Goal: Task Accomplishment & Management: Manage account settings

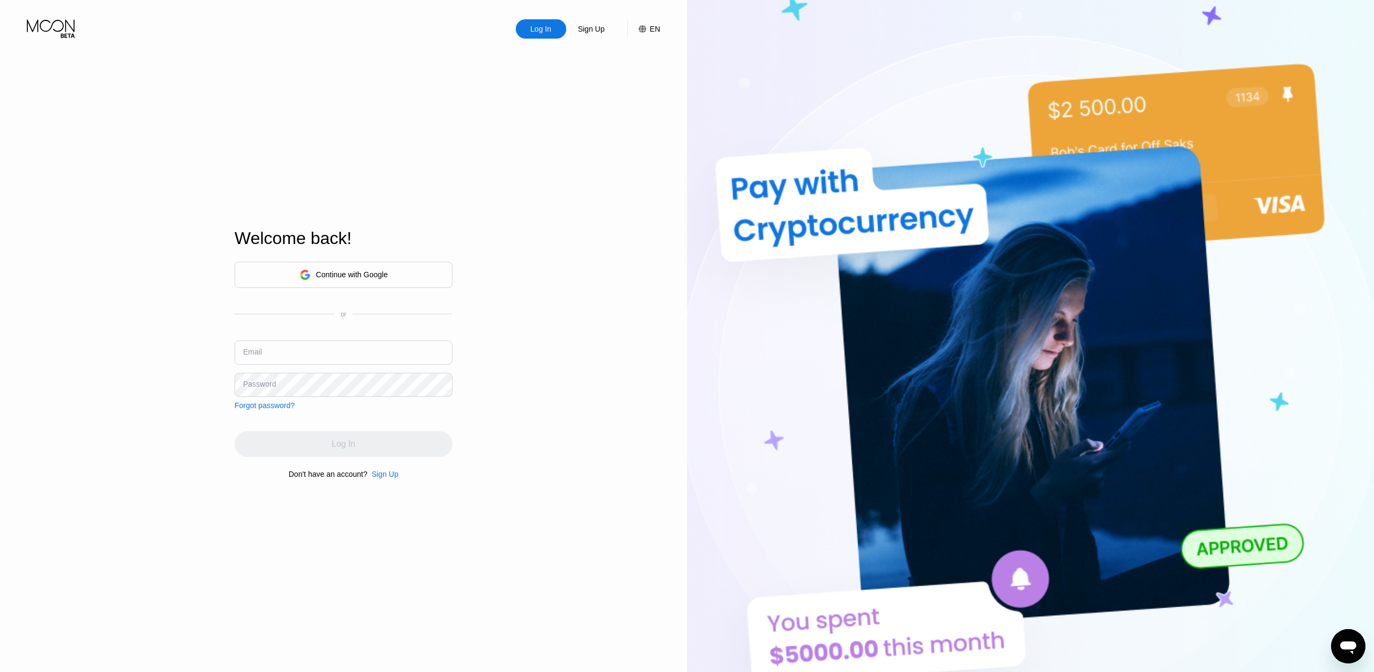
click at [413, 355] on input "text" at bounding box center [344, 353] width 218 height 24
click at [379, 476] on div "Sign Up" at bounding box center [384, 474] width 27 height 9
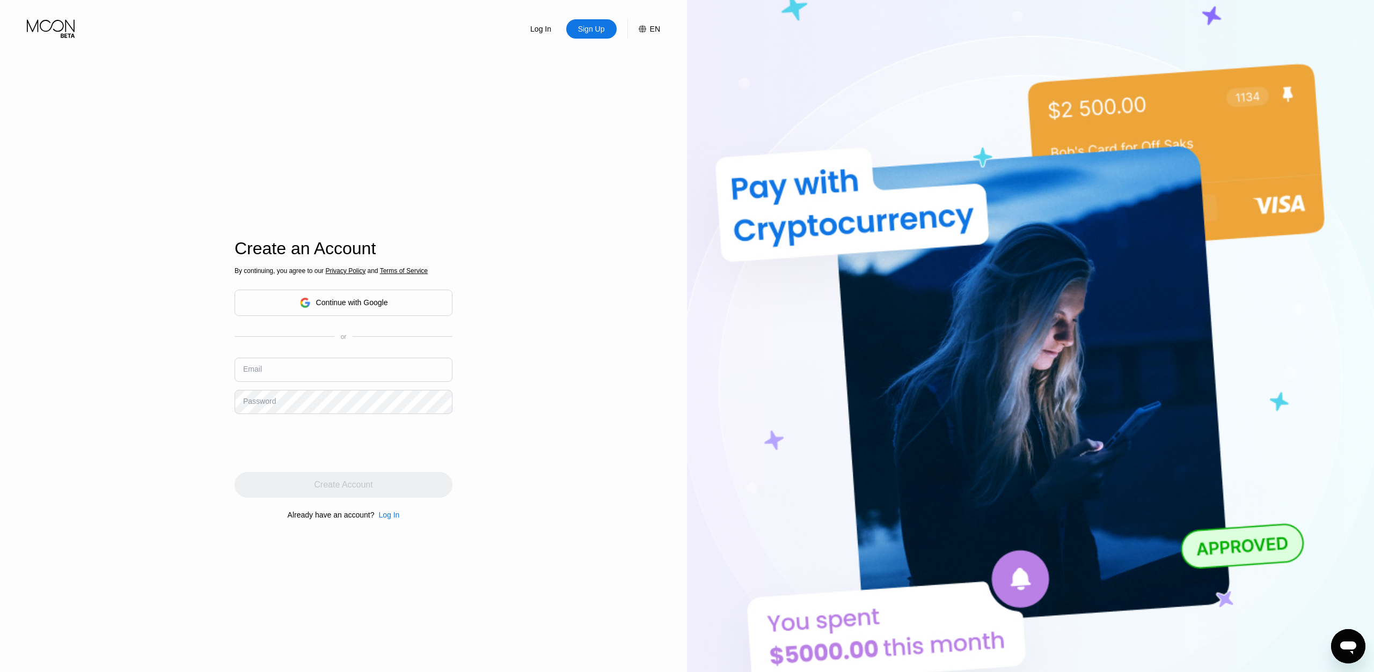
click at [386, 516] on div "Log In" at bounding box center [388, 515] width 21 height 9
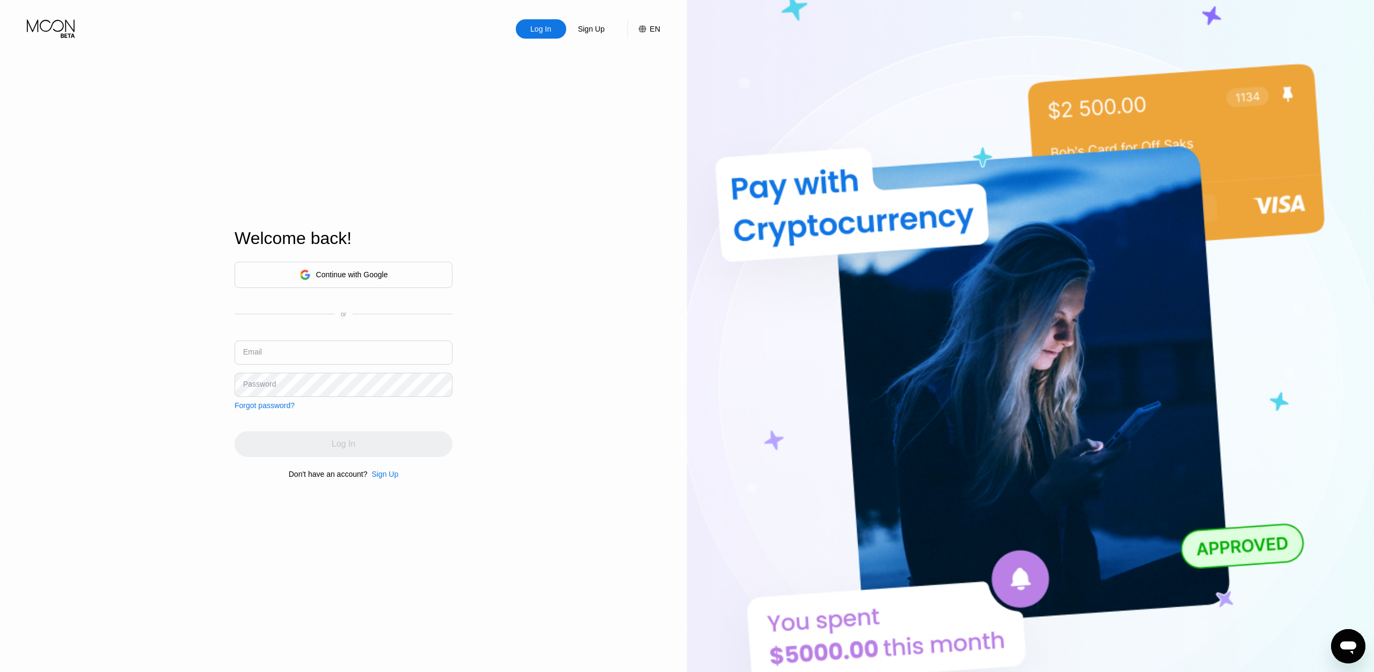
click at [359, 352] on input "text" at bounding box center [344, 353] width 218 height 24
click at [244, 405] on div "Forgot password?" at bounding box center [265, 405] width 60 height 9
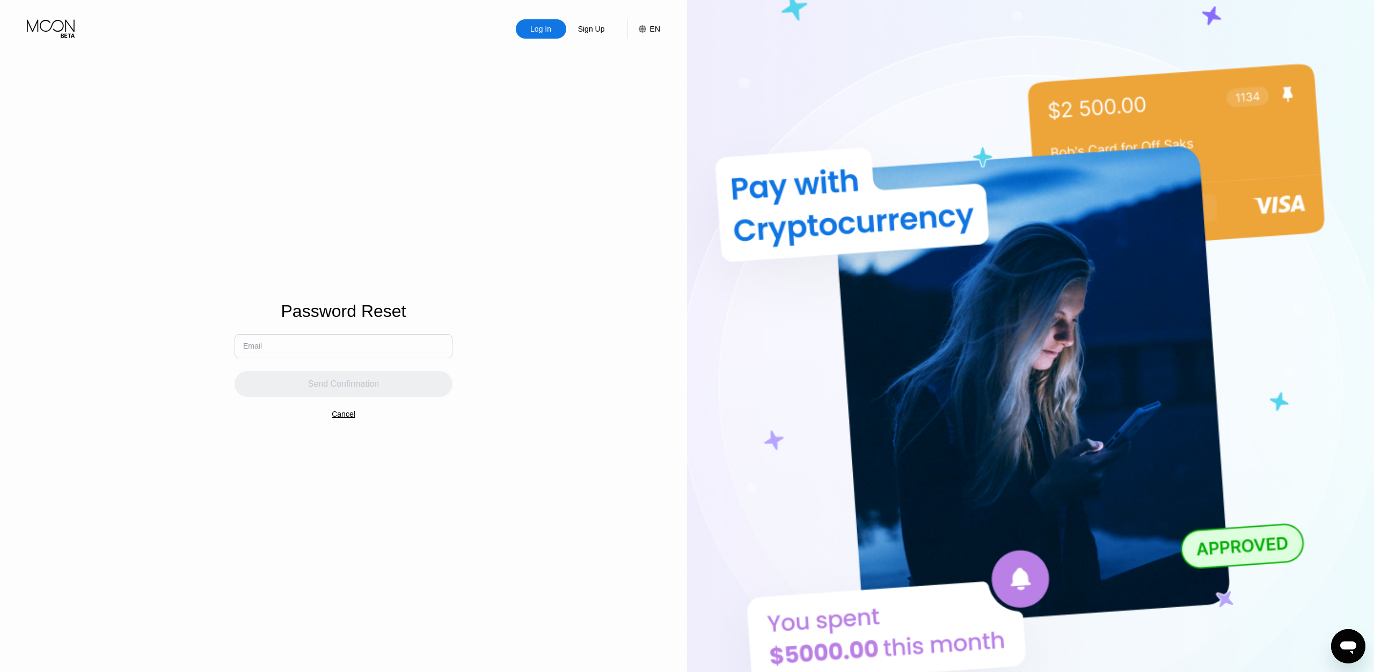
click at [295, 350] on input "text" at bounding box center [344, 346] width 218 height 24
paste input "[PERSON_NAME][EMAIL_ADDRESS][DOMAIN_NAME]"
type input "[PERSON_NAME][EMAIL_ADDRESS][DOMAIN_NAME]"
click at [317, 379] on div "Send Confirmation" at bounding box center [343, 384] width 71 height 11
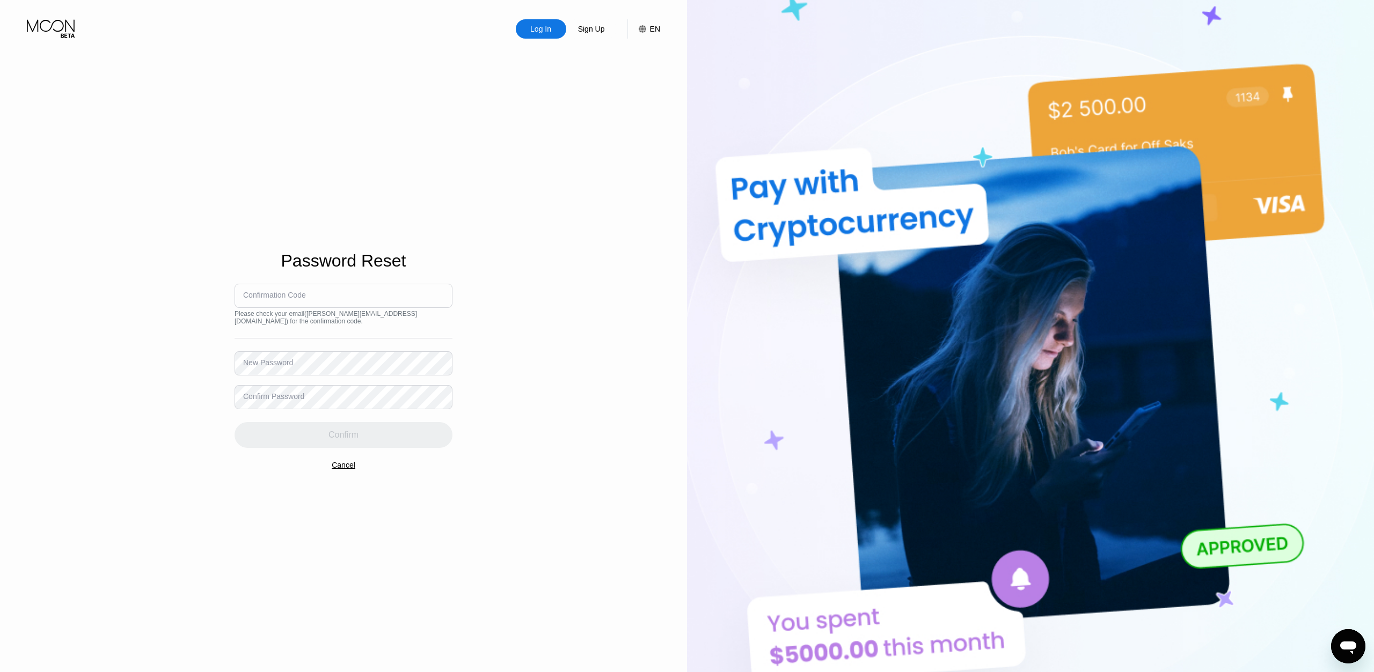
click at [310, 308] on input at bounding box center [344, 296] width 218 height 24
paste input "441312"
type input "441312"
click at [300, 386] on div "- At least 8 characters in length - A lowercase letter - An uppercase letter ✓ …" at bounding box center [294, 408] width 118 height 59
click at [321, 376] on div "- At least 8 characters in length - A lowercase letter - An uppercase letter ✓ …" at bounding box center [294, 406] width 118 height 63
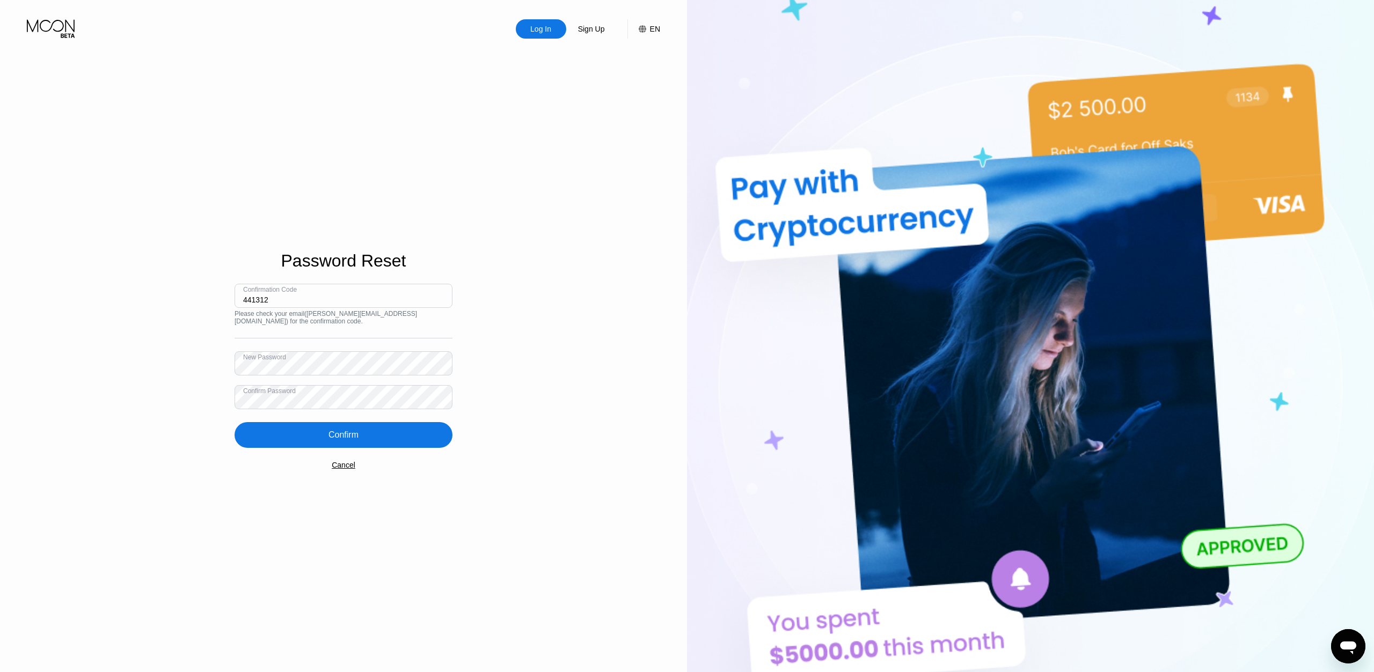
click at [395, 438] on div "Confirm" at bounding box center [344, 435] width 218 height 26
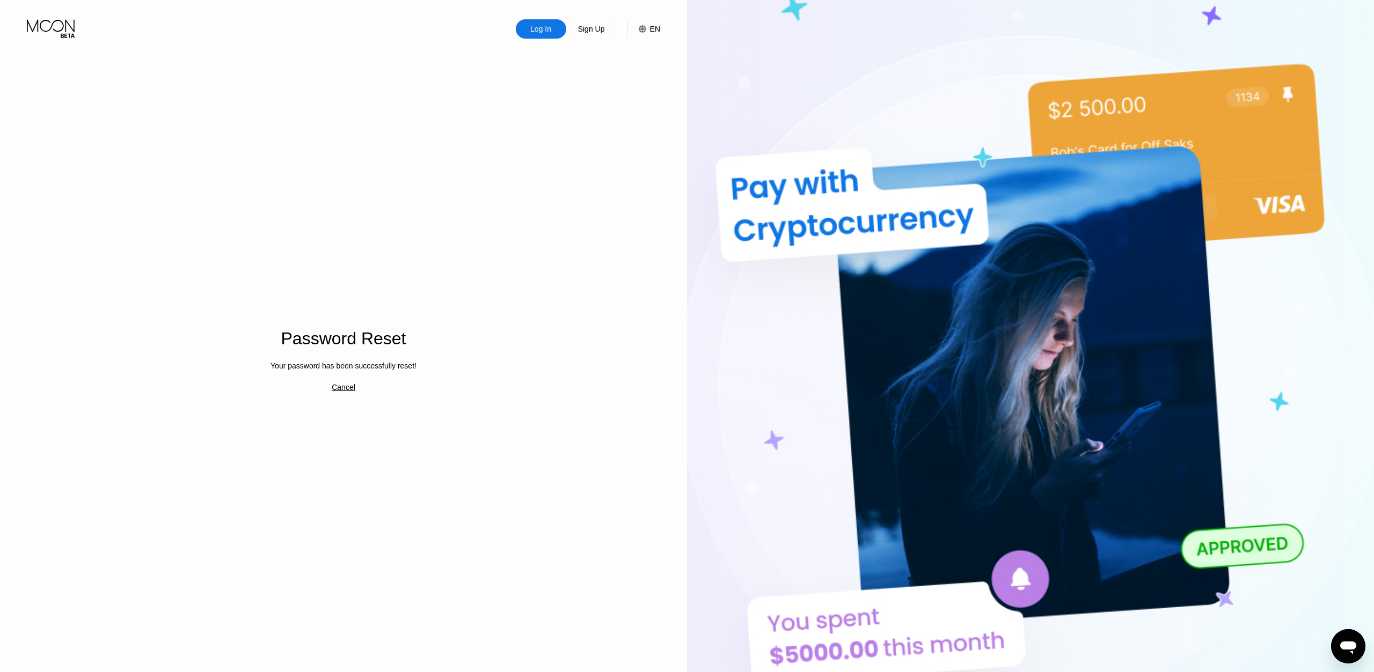
click at [531, 14] on div "Log In Sign Up EN Language Select an item Save" at bounding box center [343, 19] width 687 height 39
click at [536, 19] on div "Log In" at bounding box center [541, 28] width 50 height 19
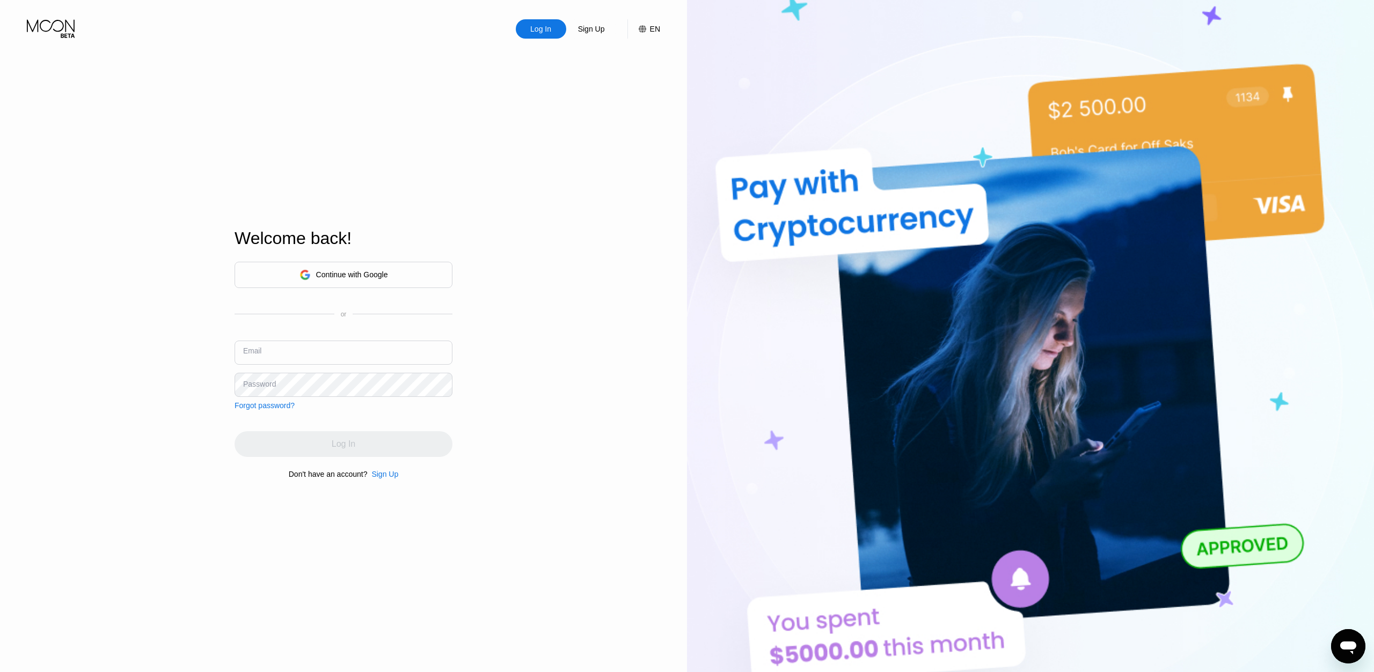
click at [270, 341] on input "text" at bounding box center [344, 353] width 218 height 24
paste input "441312"
type input "441312"
paste input "[PERSON_NAME][EMAIL_ADDRESS][DOMAIN_NAME]"
type input "[PERSON_NAME][EMAIL_ADDRESS][DOMAIN_NAME]"
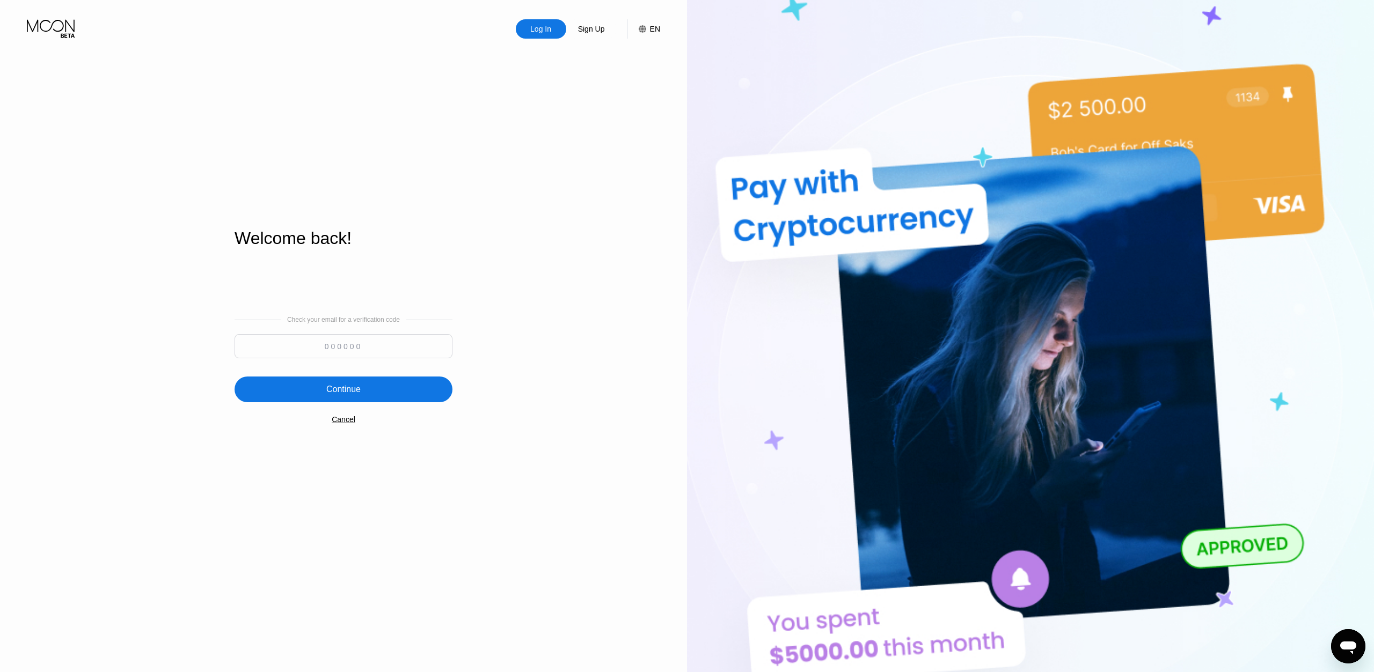
click at [383, 349] on input at bounding box center [344, 346] width 218 height 24
paste input "599912"
type input "599912"
click at [360, 397] on div "Continue" at bounding box center [344, 390] width 218 height 26
click at [499, 499] on div "Log In Sign Up EN Language Select an item Save Welcome back! Check your email f…" at bounding box center [343, 370] width 687 height 740
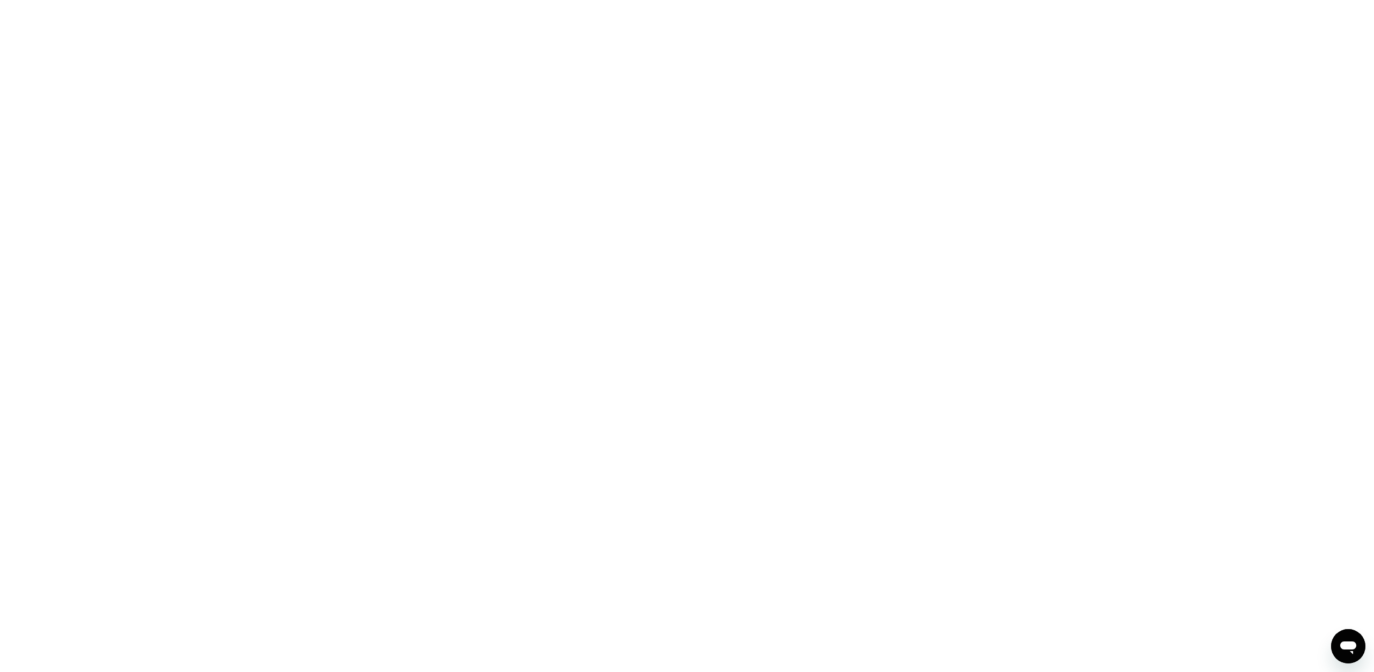
click at [514, 497] on div at bounding box center [687, 336] width 1374 height 672
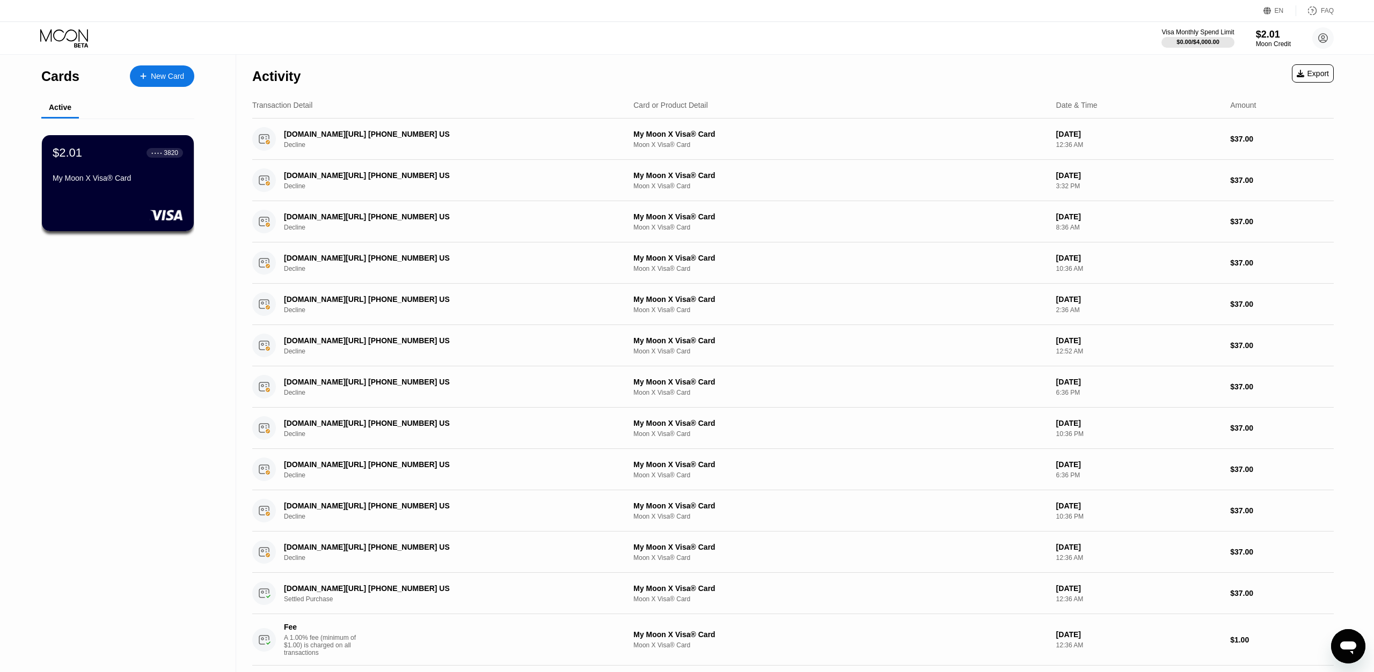
click at [604, 47] on div "Visa Monthly Spend Limit $0.00 / $4,000.00 $2.01 Moon Credit [PERSON_NAME][EMAI…" at bounding box center [687, 38] width 1374 height 32
click at [603, 47] on div "Visa Monthly Spend Limit $0.00 / $4,000.00 $2.01 Moon Credit [PERSON_NAME][EMAI…" at bounding box center [687, 38] width 1374 height 32
click at [603, 48] on div "Visa Monthly Spend Limit $0.00 / $4,000.00 $2.01 Moon Credit [PERSON_NAME][EMAI…" at bounding box center [687, 38] width 1374 height 32
click at [603, 54] on div "Visa Monthly Spend Limit $0.00 / $4,000.00 $2.01 Moon Credit [PERSON_NAME][EMAI…" at bounding box center [687, 38] width 1374 height 32
click at [503, 81] on div "Activity Export" at bounding box center [792, 74] width 1081 height 38
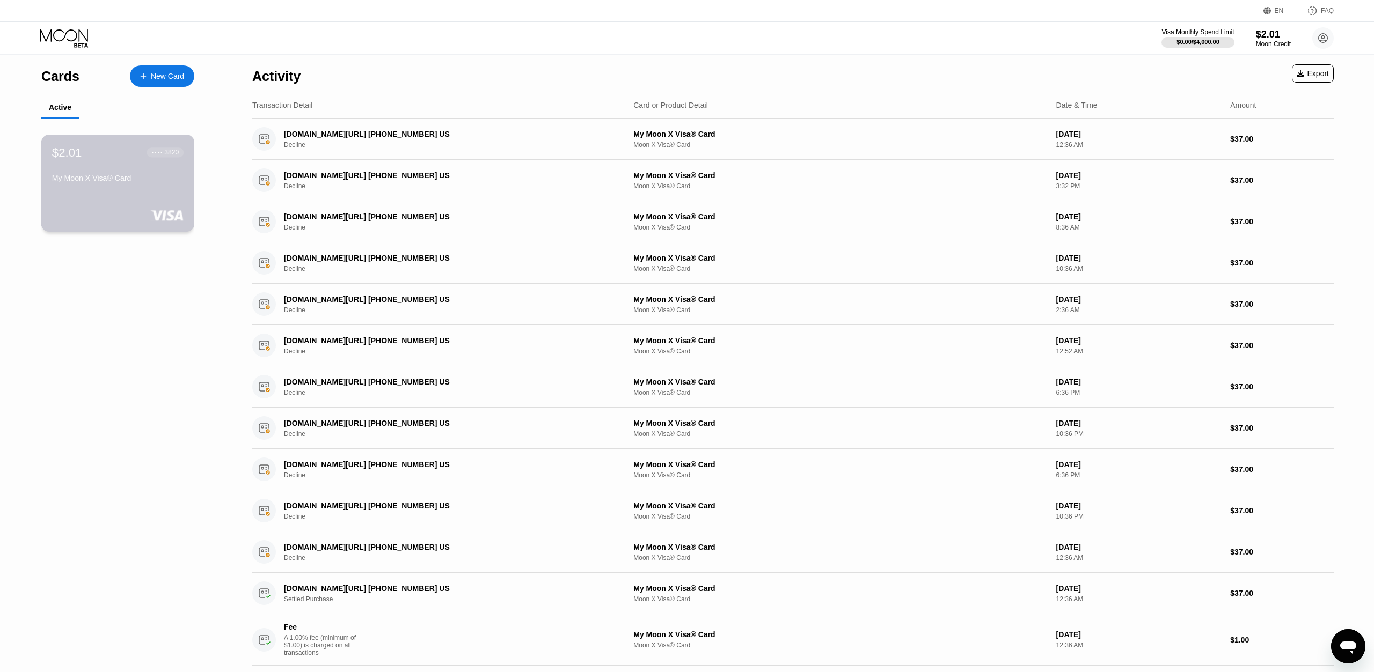
click at [160, 196] on div "$2.01 ● ● ● ● 3820 My Moon X Visa® Card" at bounding box center [117, 183] width 153 height 97
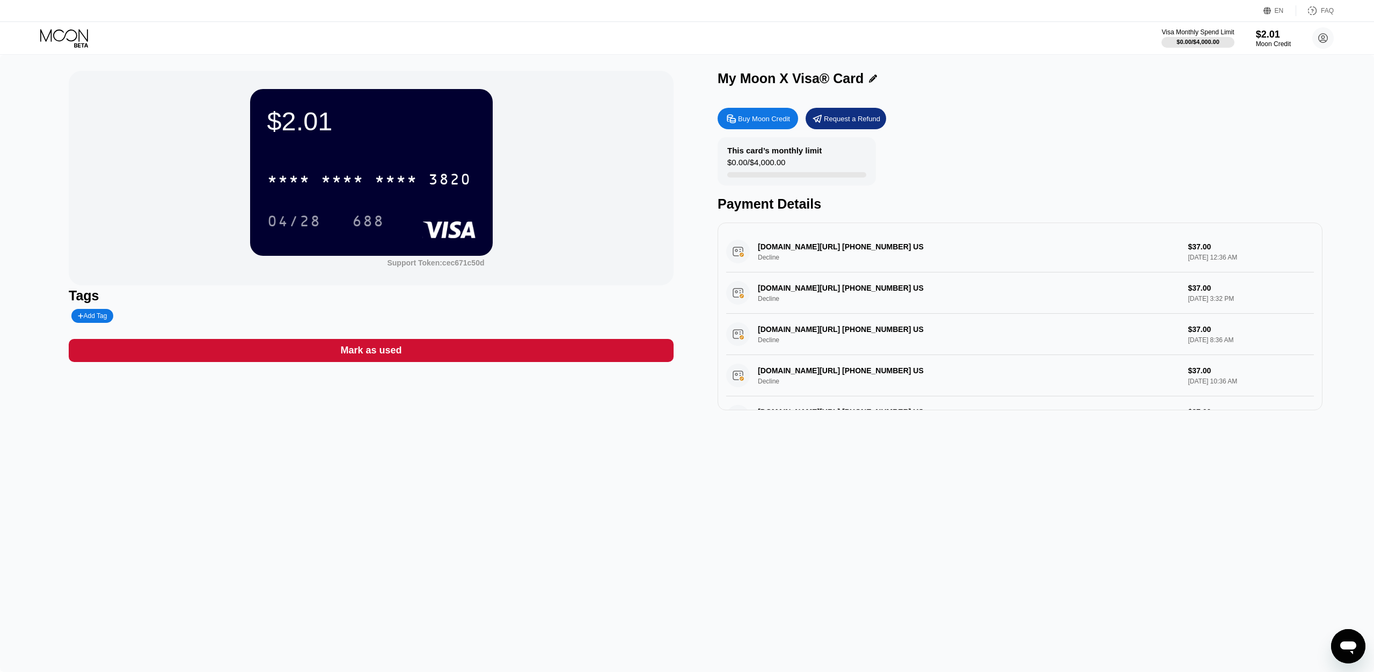
click at [770, 112] on div "Buy Moon Credit" at bounding box center [758, 118] width 81 height 21
type input "0"
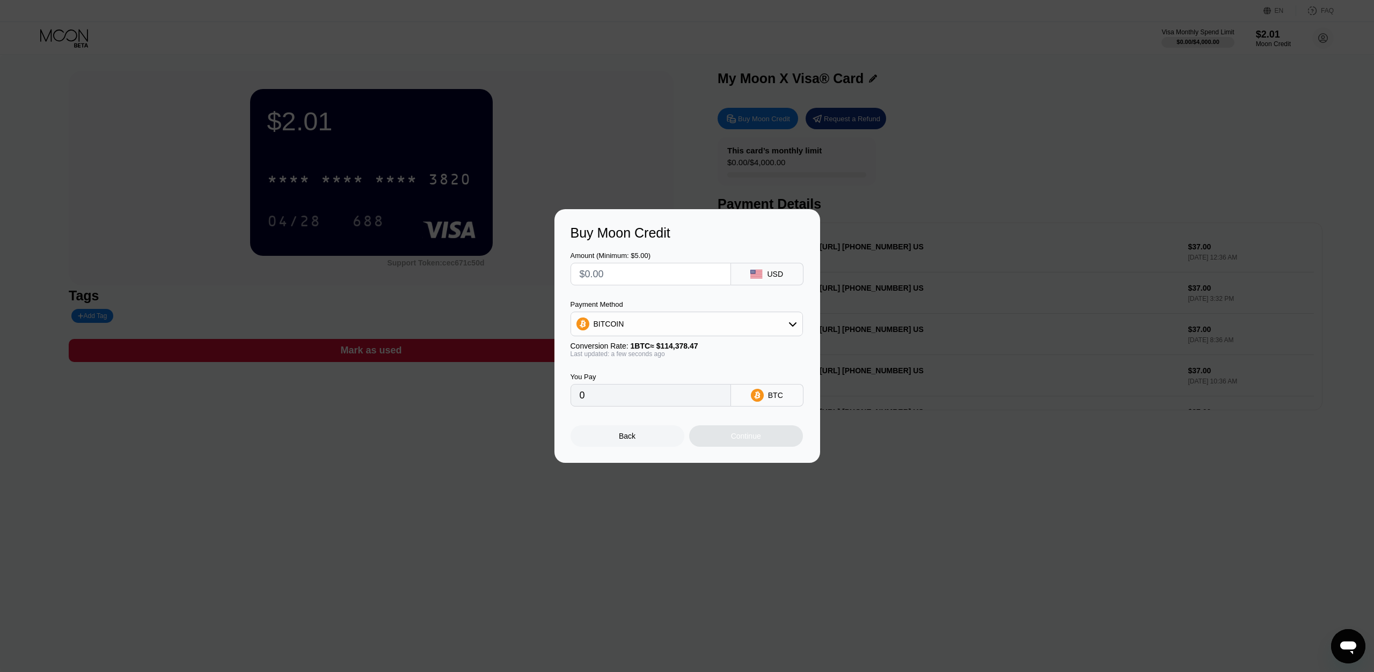
drag, startPoint x: 629, startPoint y: 285, endPoint x: 634, endPoint y: 268, distance: 17.8
click at [628, 281] on input "text" at bounding box center [651, 274] width 142 height 21
click at [634, 267] on input "text" at bounding box center [651, 274] width 142 height 21
click at [1189, 535] on div at bounding box center [687, 336] width 1374 height 672
